Goal: Task Accomplishment & Management: Use online tool/utility

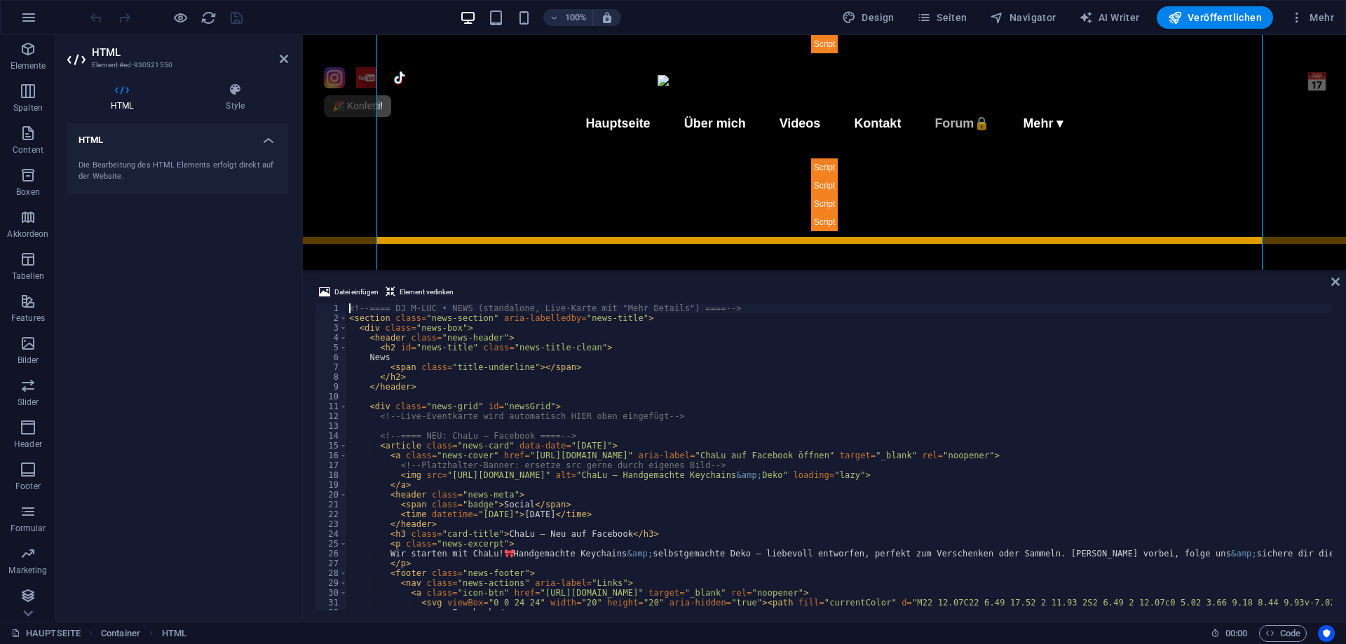
scroll to position [606, 0]
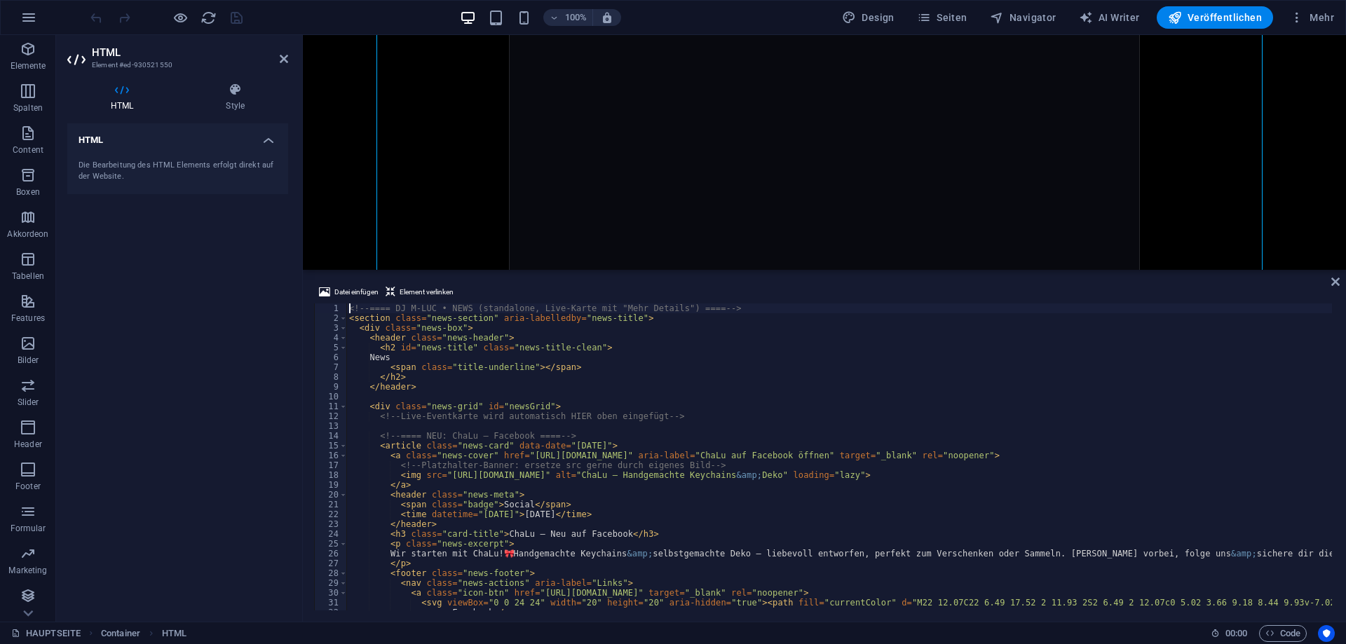
click at [484, 486] on div "<!-- ==== DJ M-LUC • NEWS (standalone, Live-Karte mit "Mehr Details") ==== --> …" at bounding box center [1211, 466] width 1730 height 324
type textarea "</script>"
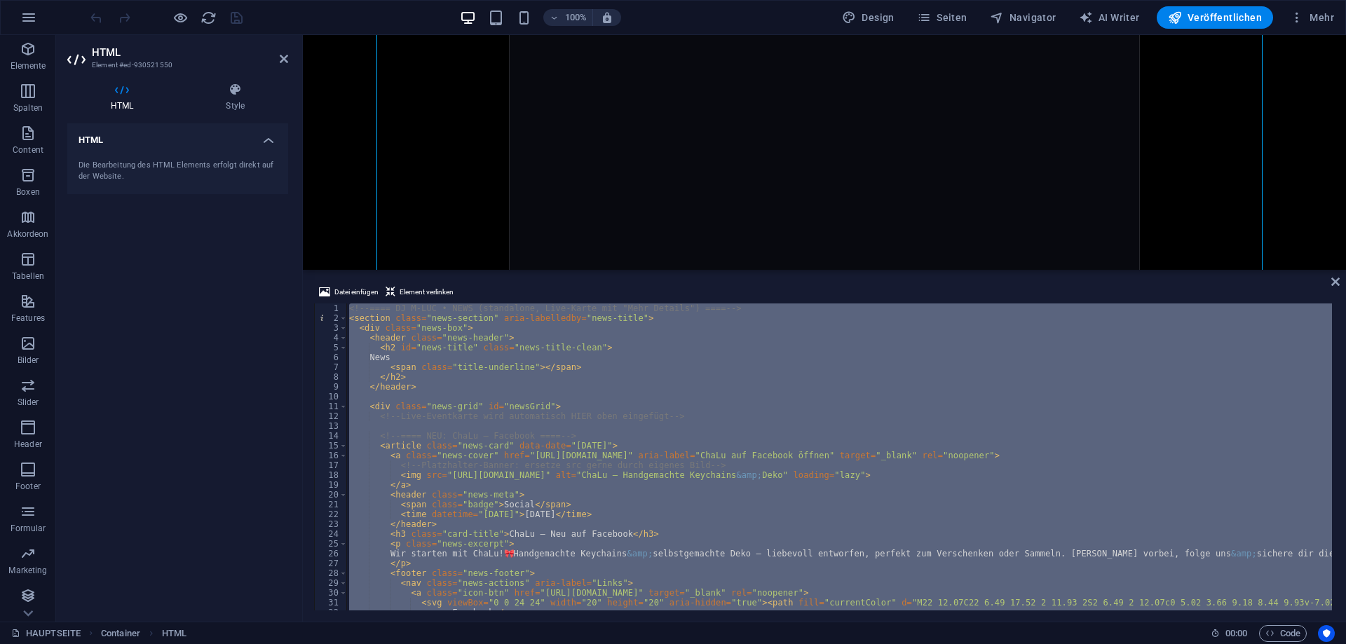
click at [465, 395] on div "<!-- ==== DJ M-LUC • NEWS (standalone, Live-Karte mit "Mehr Details") ==== --> …" at bounding box center [839, 457] width 986 height 307
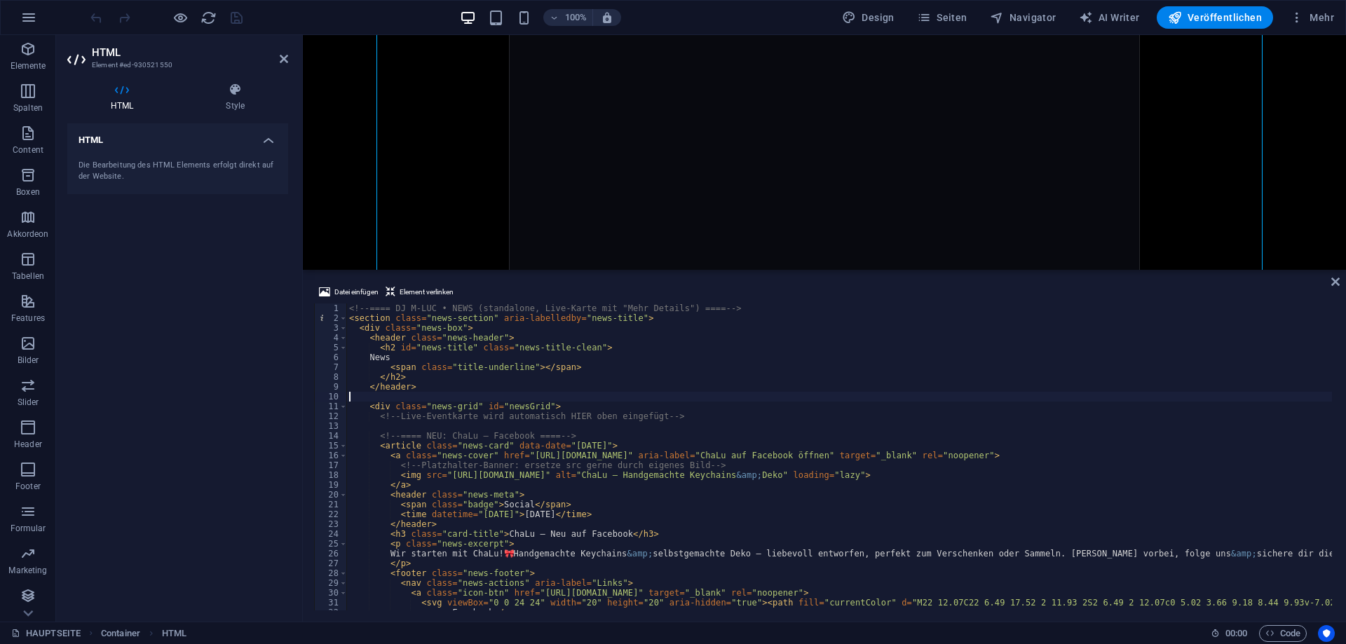
click at [477, 386] on div "<!-- ==== DJ M-LUC • NEWS (standalone, Live-Karte mit "Mehr Details") ==== --> …" at bounding box center [1211, 466] width 1730 height 324
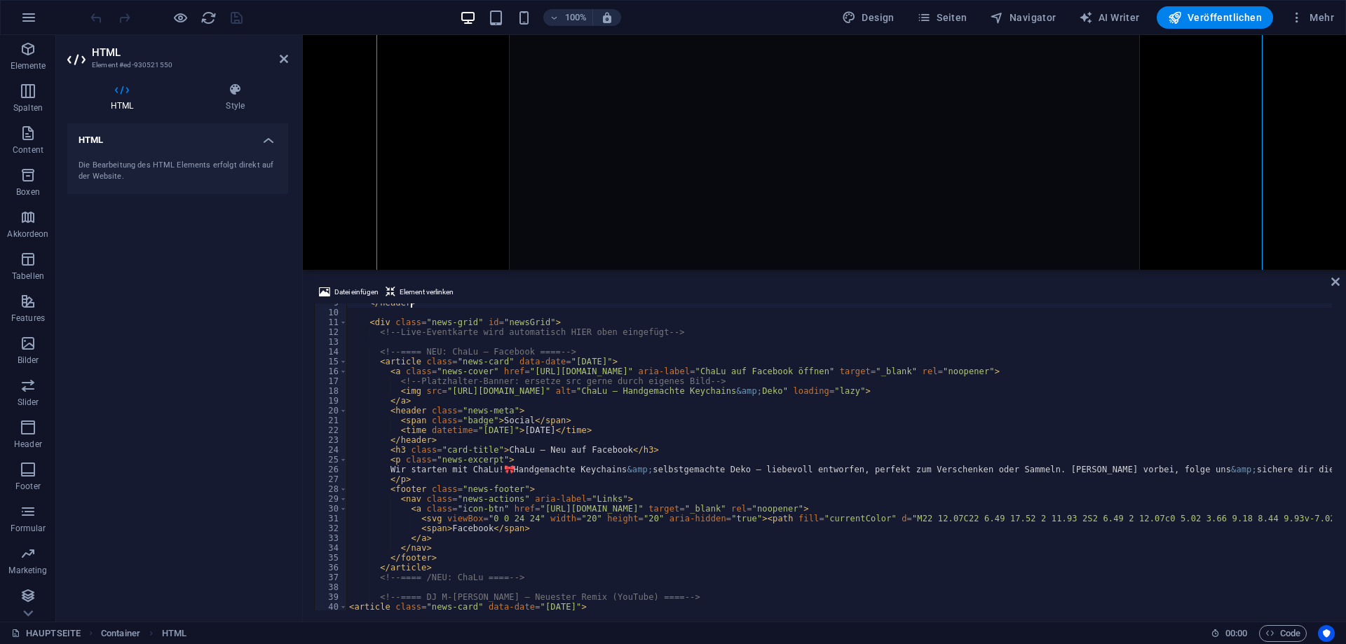
scroll to position [0, 0]
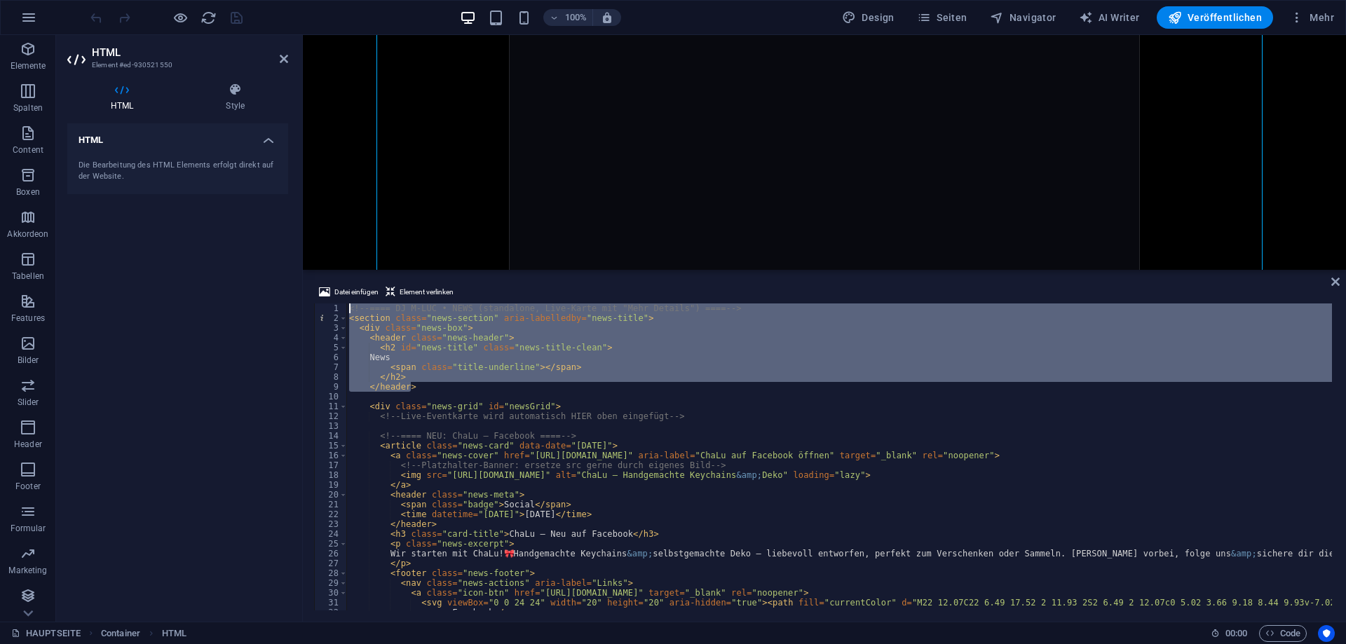
drag, startPoint x: 353, startPoint y: 357, endPoint x: 269, endPoint y: 247, distance: 138.4
click at [269, 247] on div "HTML Element #ed-930521550 HTML Style HTML Die Bearbeitung des HTML Elements er…" at bounding box center [701, 328] width 1290 height 587
paste textarea "</header"
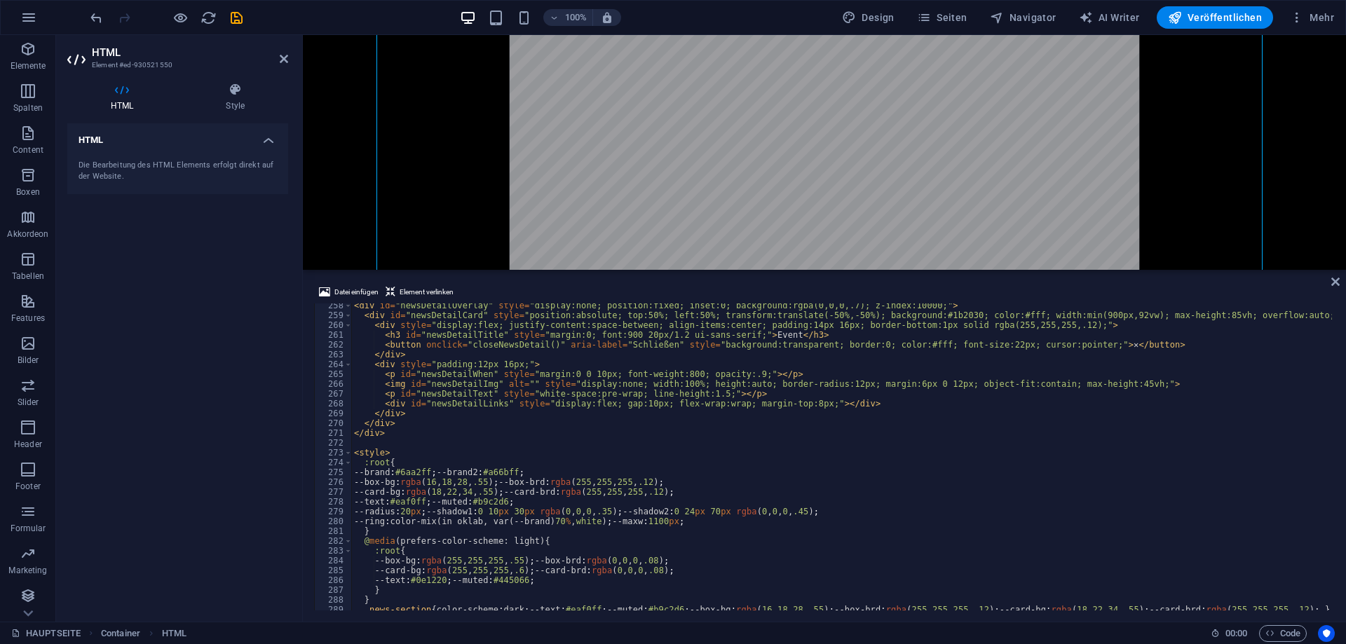
scroll to position [2399, 0]
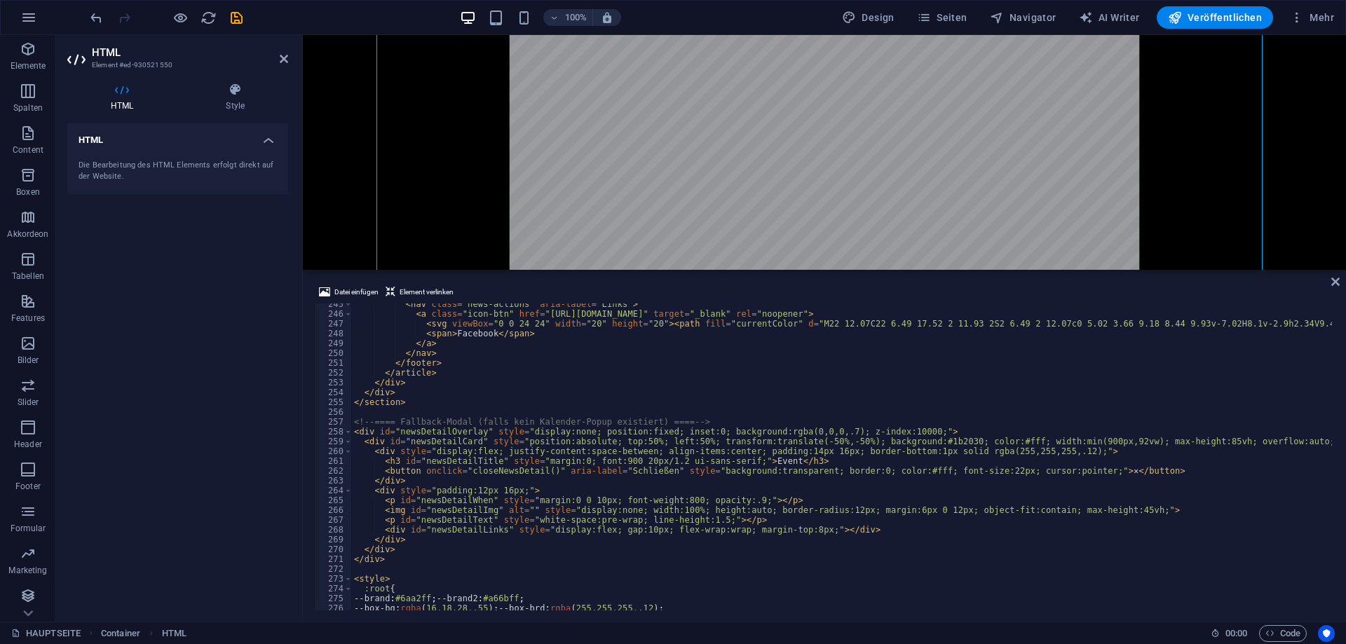
drag, startPoint x: 351, startPoint y: 419, endPoint x: 444, endPoint y: 446, distance: 97.0
click at [449, 446] on div "</header> 245 246 247 248 249 250 251 252 253 254 255 256 257 258 259 260 261 2…" at bounding box center [824, 457] width 1021 height 307
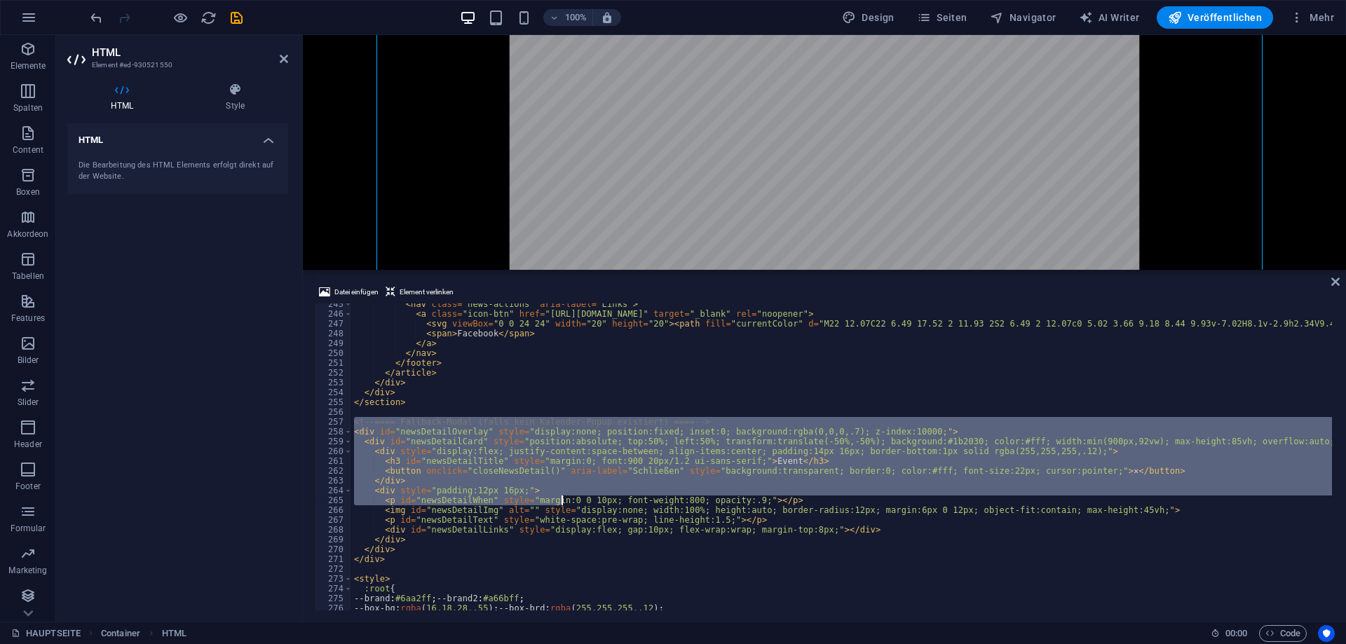
drag, startPoint x: 355, startPoint y: 425, endPoint x: 599, endPoint y: 537, distance: 269.2
click at [599, 537] on div "< nav class = "news-actions" aria-label = "Links" > < a class = "icon-btn" href…" at bounding box center [1216, 461] width 1730 height 324
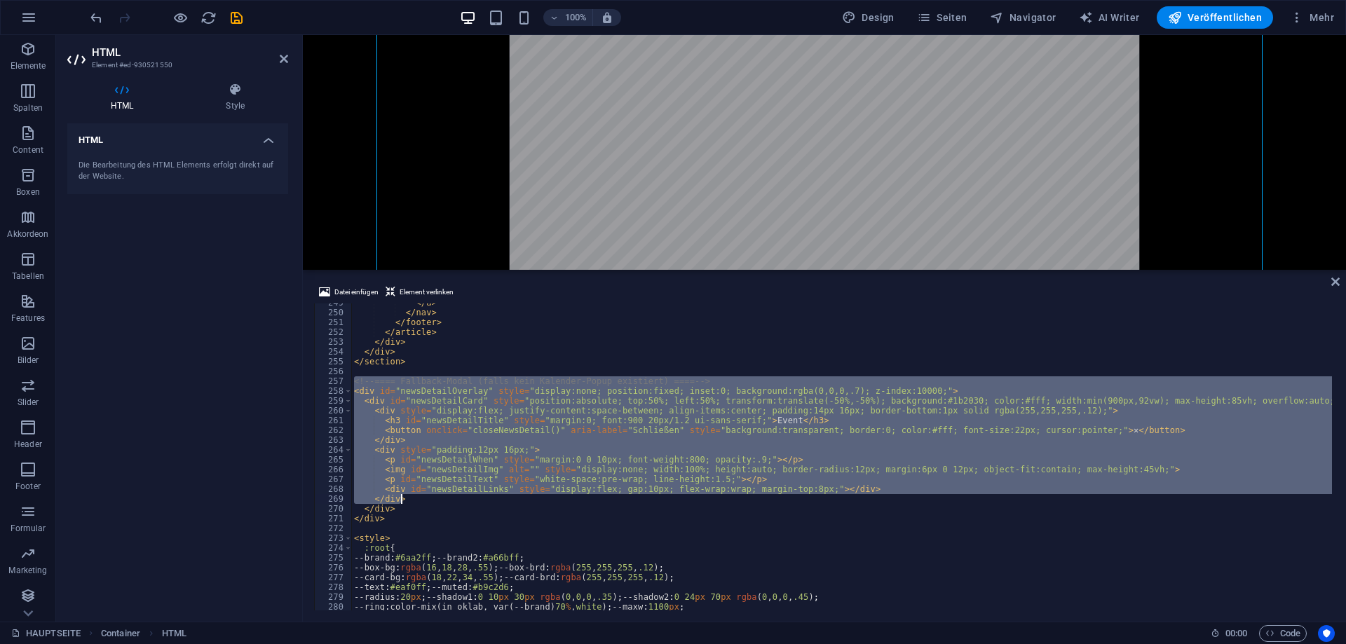
scroll to position [2440, 0]
click at [482, 466] on div "</ a > </ nav > </ footer > </ article > </ div > </ div > </ section > <!-- ==…" at bounding box center [841, 457] width 981 height 307
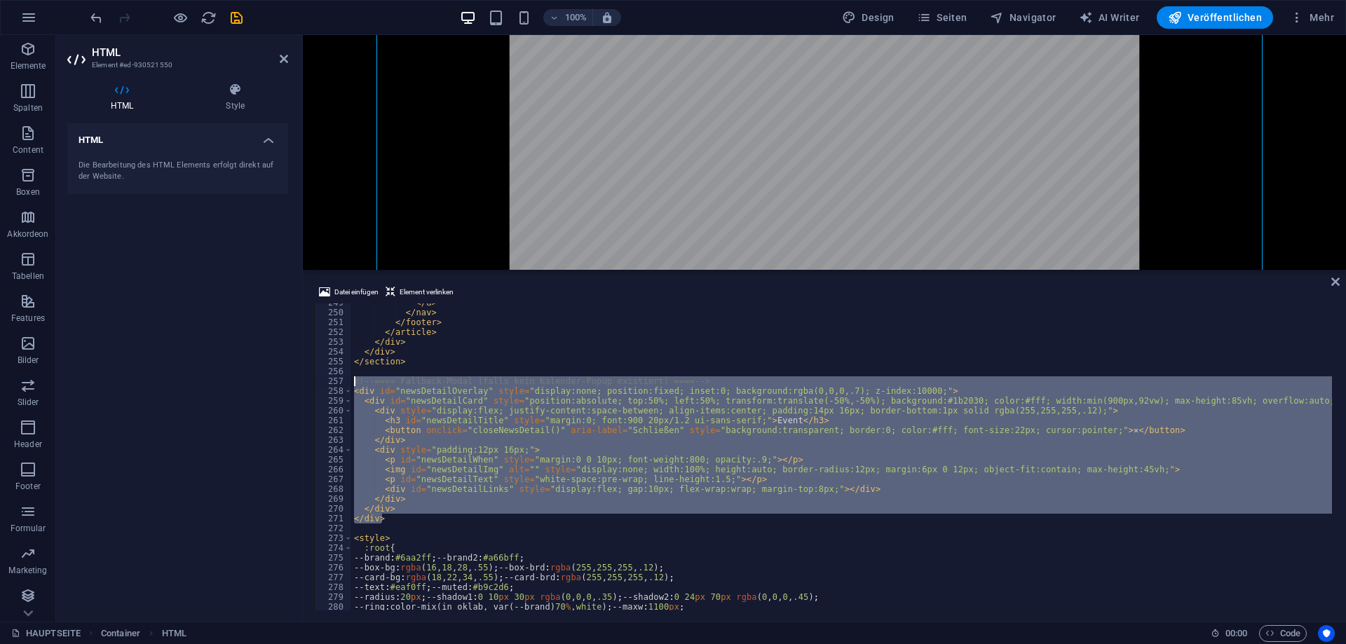
drag, startPoint x: 378, startPoint y: 496, endPoint x: 323, endPoint y: 380, distance: 128.3
click at [323, 380] on div "<img id="newsDetailImg" alt="" style="display:none; width:100%; height:auto; bo…" at bounding box center [824, 457] width 1021 height 307
paste textarea "/div"
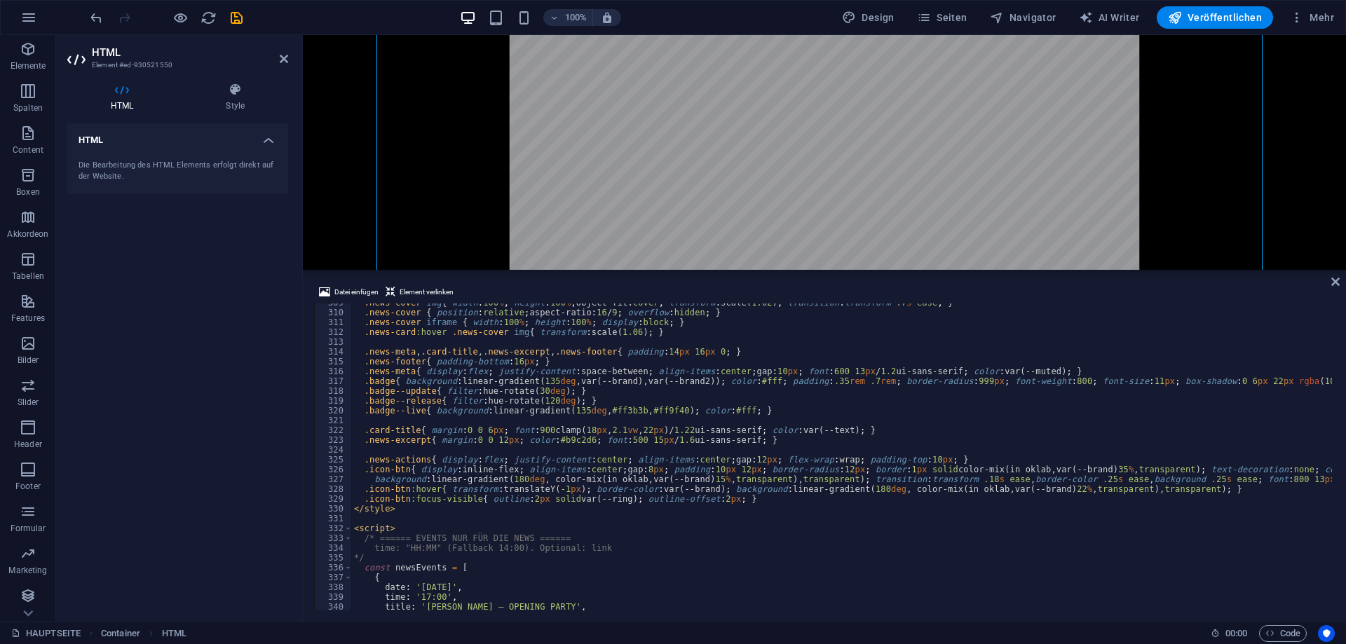
scroll to position [3197, 0]
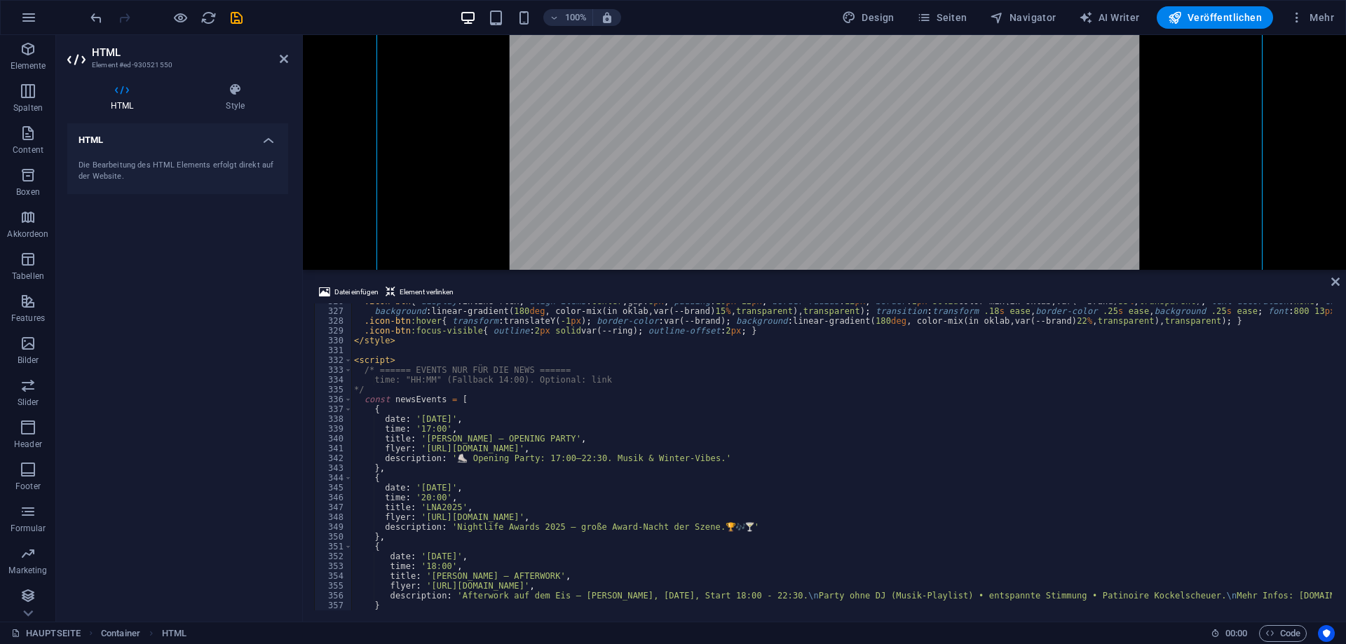
click at [357, 361] on div ".icon-btn { display : inline-flex ; align-items : center ; gap : 8 px ; padding…" at bounding box center [1216, 459] width 1730 height 324
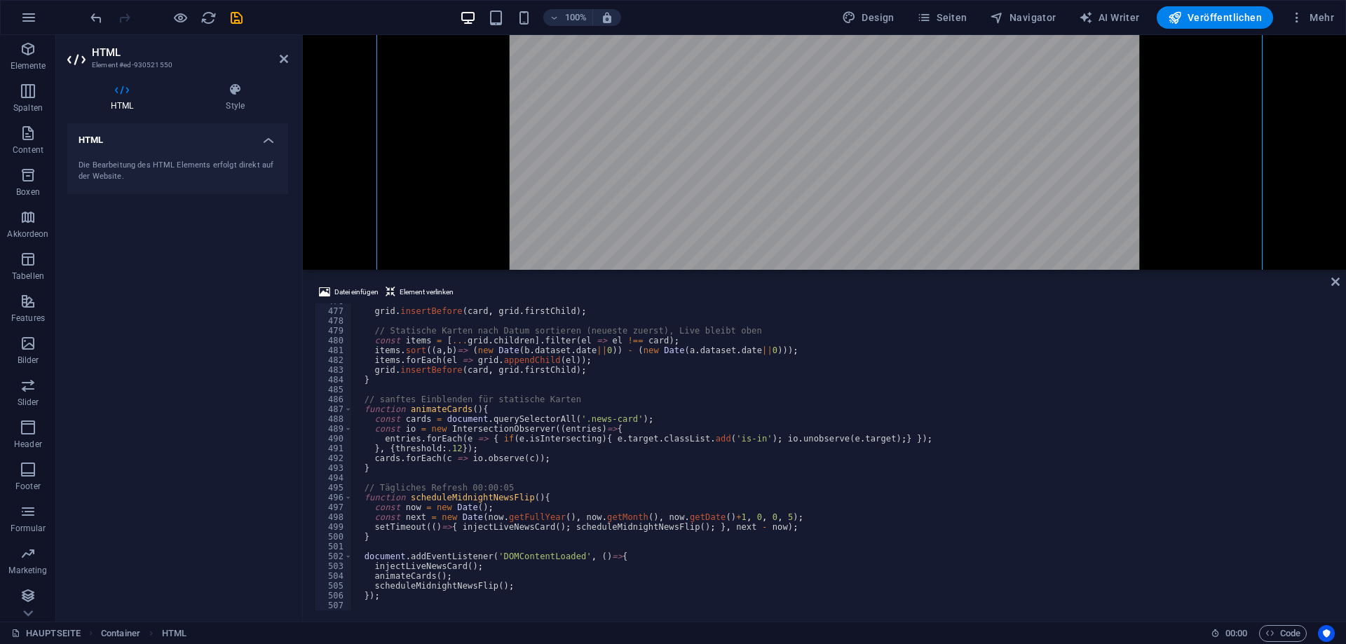
scroll to position [4711, 0]
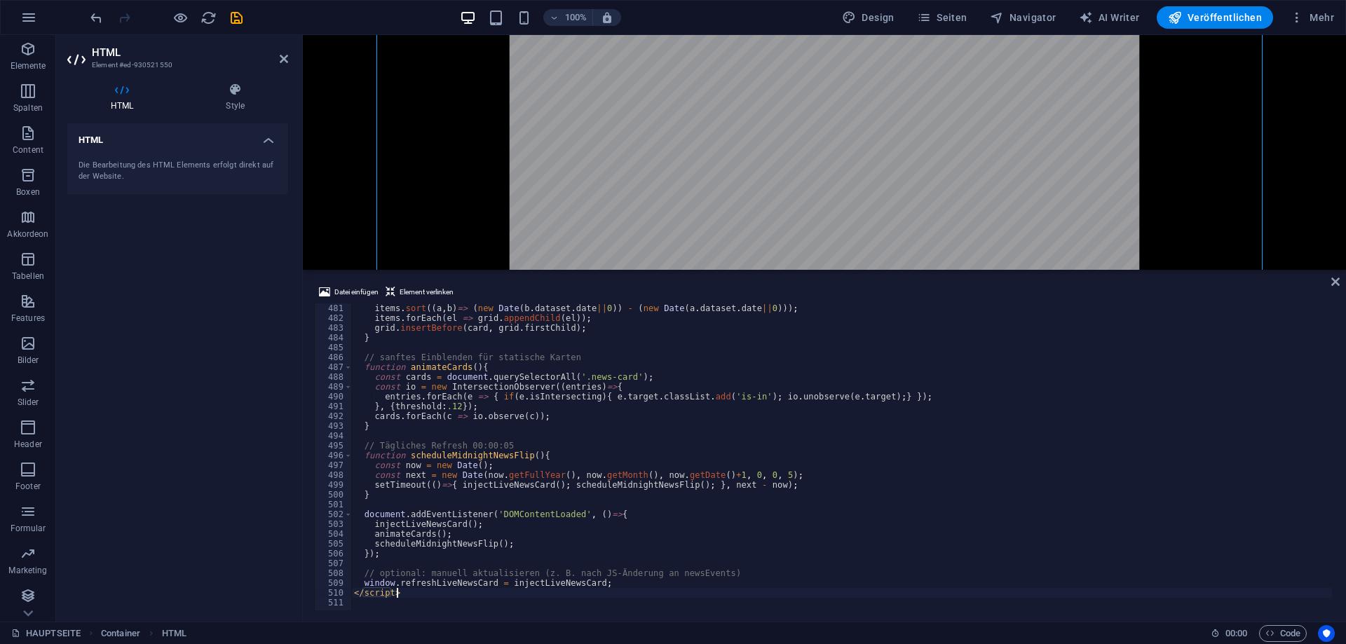
click at [416, 595] on div "items . sort (( a , b ) => ( new Date ( b . dataset . date || 0 )) - ( new Date…" at bounding box center [1216, 466] width 1730 height 324
type textarea "</script>"
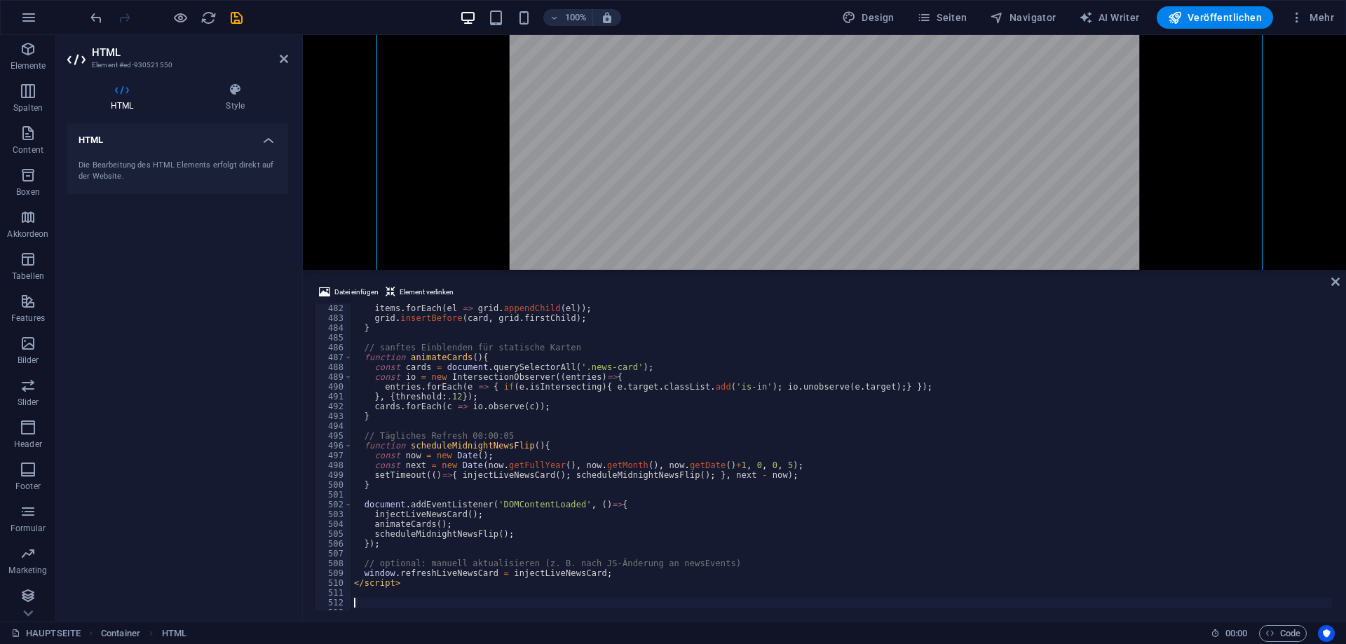
paste textarea "</html>"
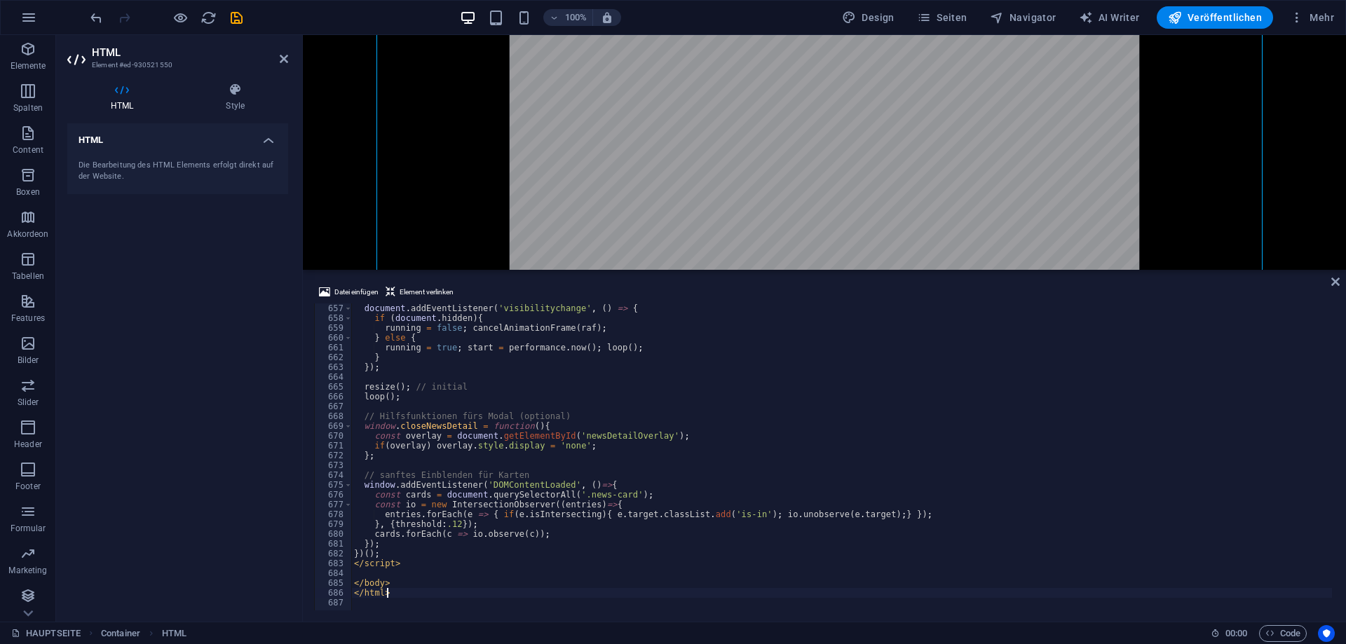
scroll to position [6439, 0]
type textarea "</html>"
click at [616, 203] on div "News + DarkVeil Background News Social [DATE] ChaLu – Neu auf Facebook Wir star…" at bounding box center [824, 174] width 886 height 951
click at [241, 15] on icon "save" at bounding box center [237, 18] width 16 height 16
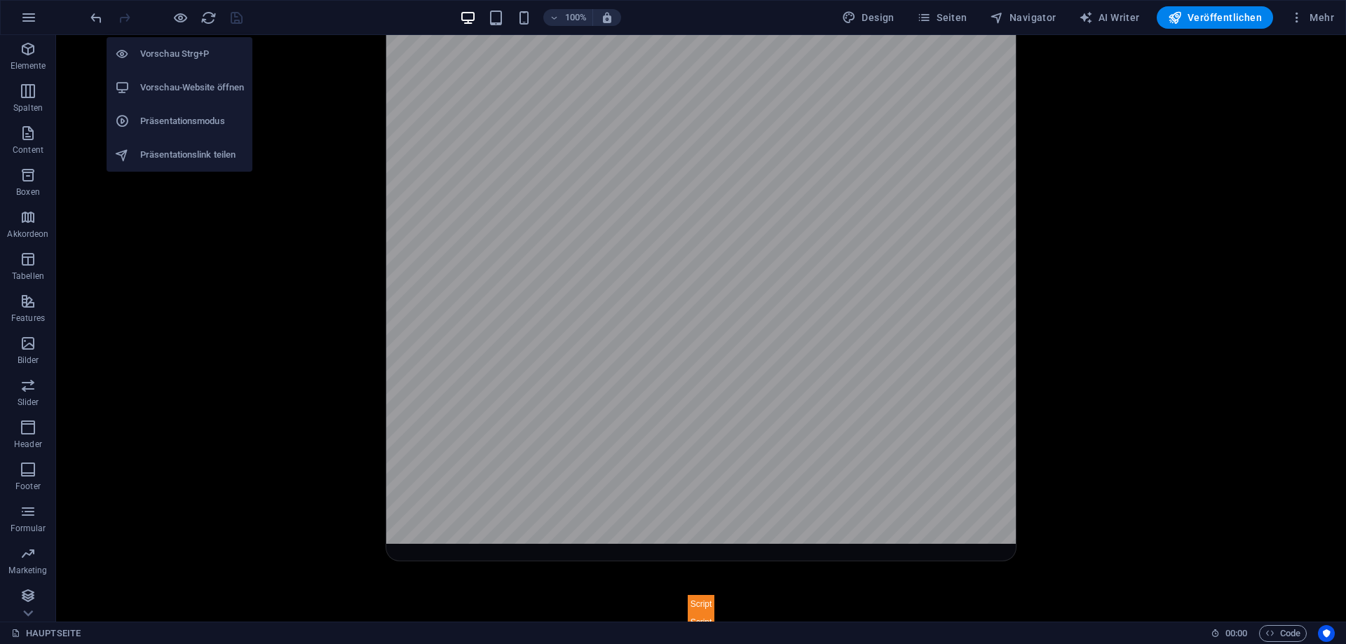
click at [189, 84] on h6 "Vorschau-Website öffnen" at bounding box center [192, 87] width 104 height 17
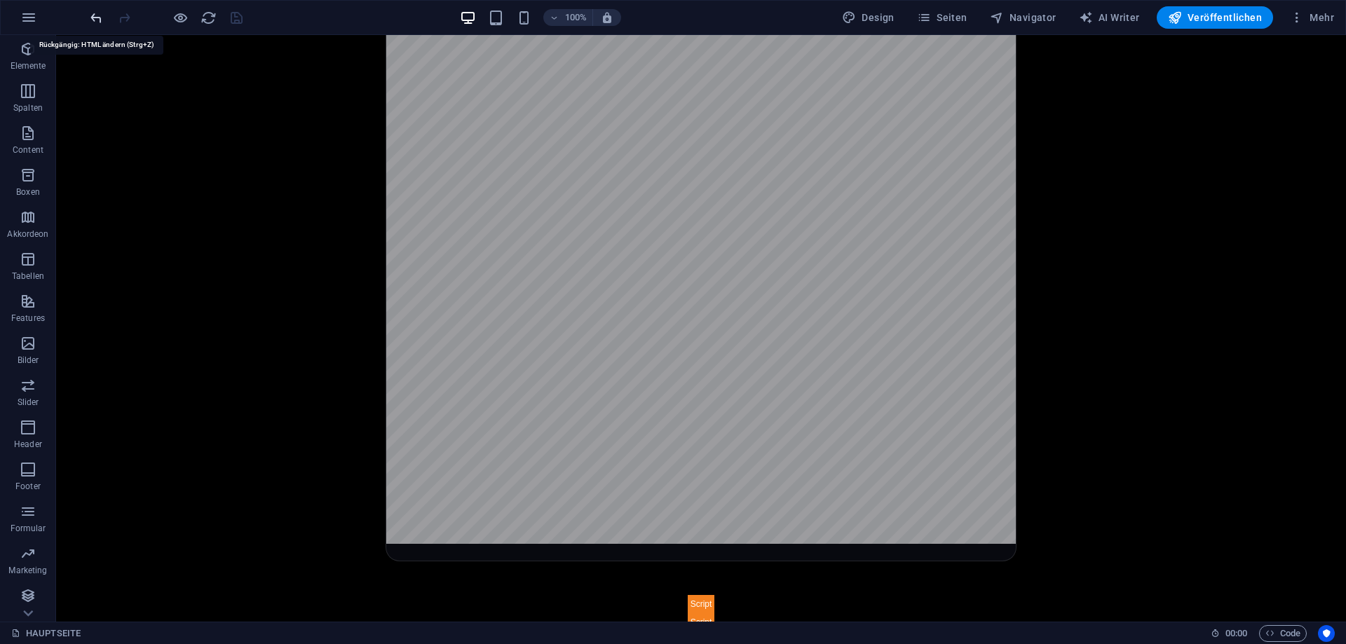
click at [93, 19] on icon "undo" at bounding box center [96, 18] width 16 height 16
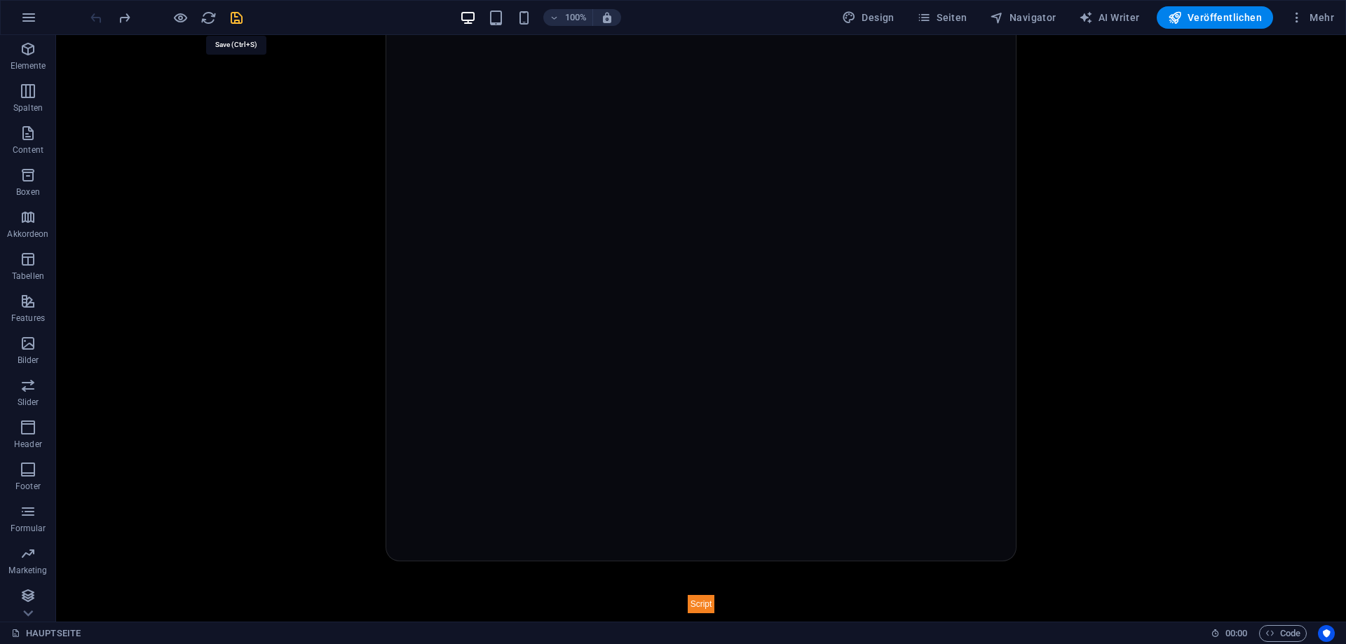
click at [238, 15] on icon "save" at bounding box center [237, 18] width 16 height 16
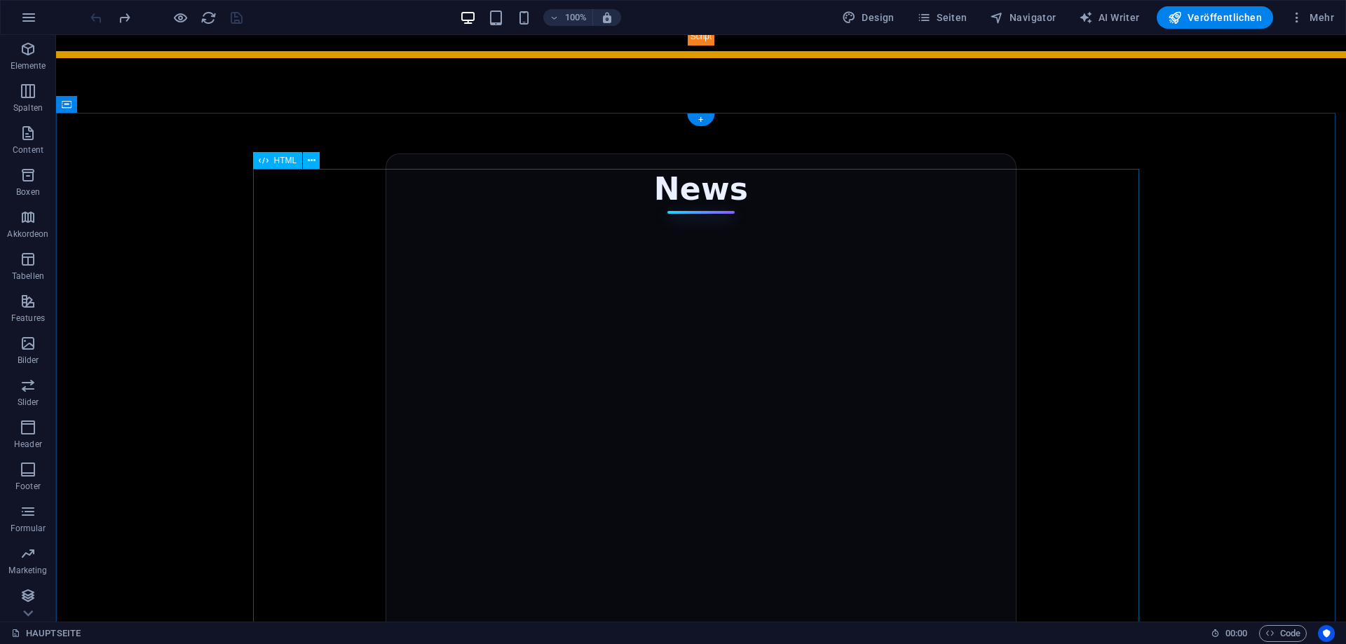
scroll to position [0, 0]
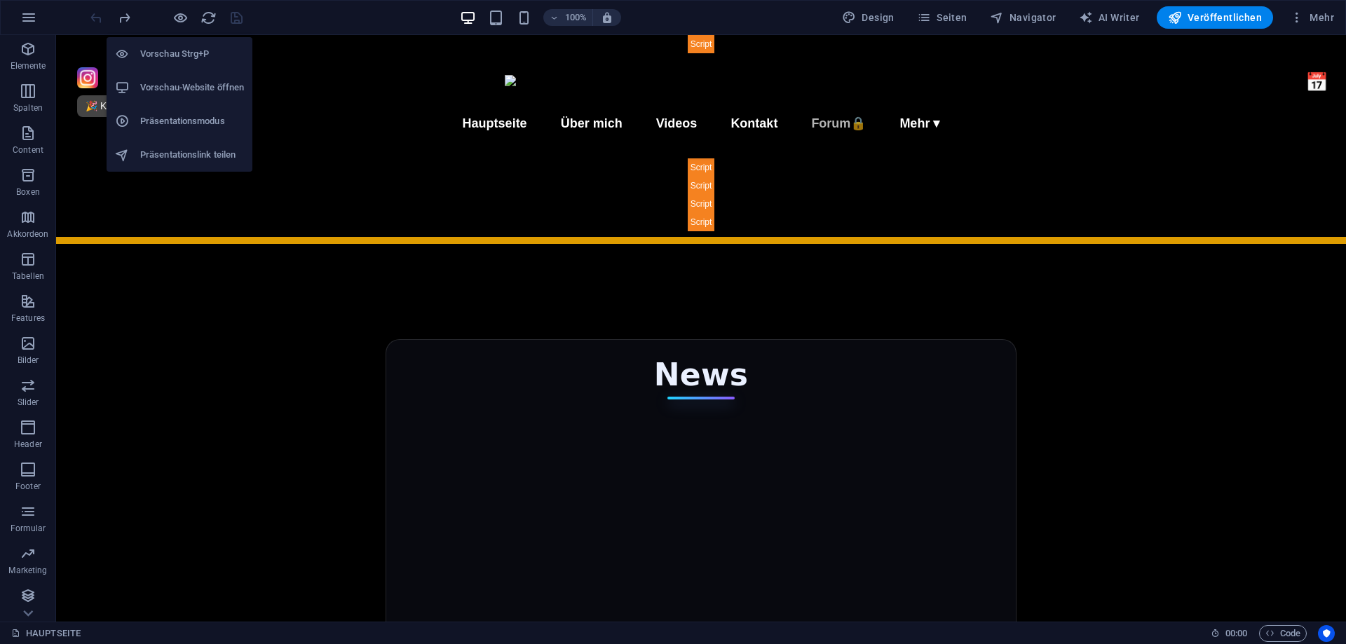
click at [198, 90] on h6 "Vorschau-Website öffnen" at bounding box center [192, 87] width 104 height 17
